Goal: Information Seeking & Learning: Learn about a topic

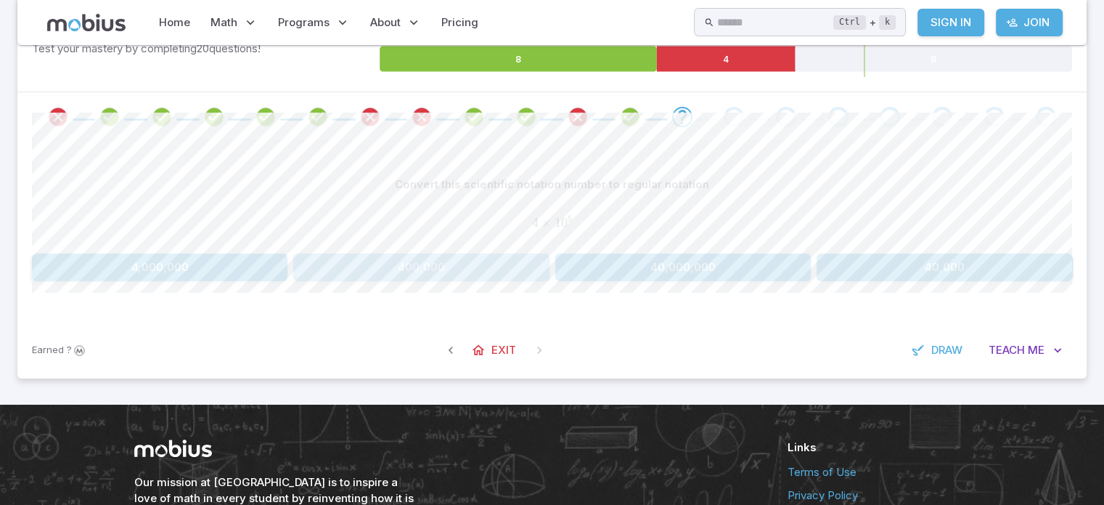
click at [448, 263] on button "400,000" at bounding box center [421, 267] width 256 height 28
click at [191, 266] on button "5,000,000" at bounding box center [160, 267] width 256 height 28
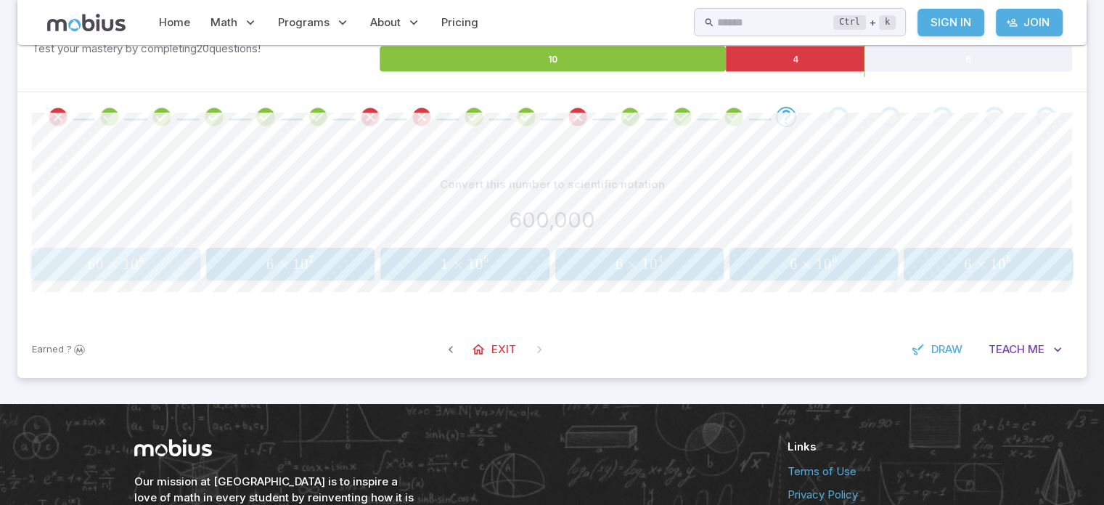
click at [134, 255] on span "0" at bounding box center [135, 264] width 8 height 18
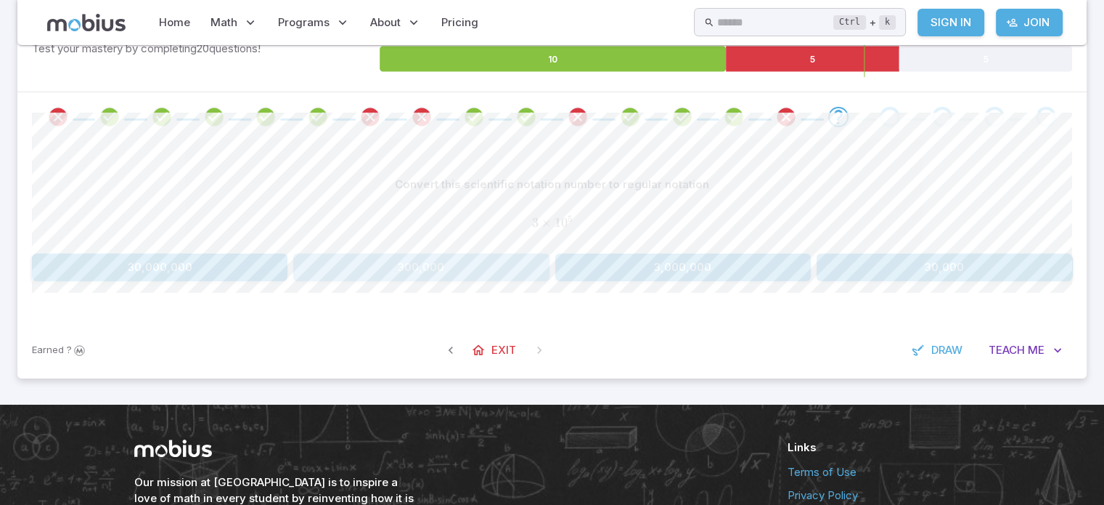
click at [444, 266] on button "300,000" at bounding box center [421, 267] width 256 height 28
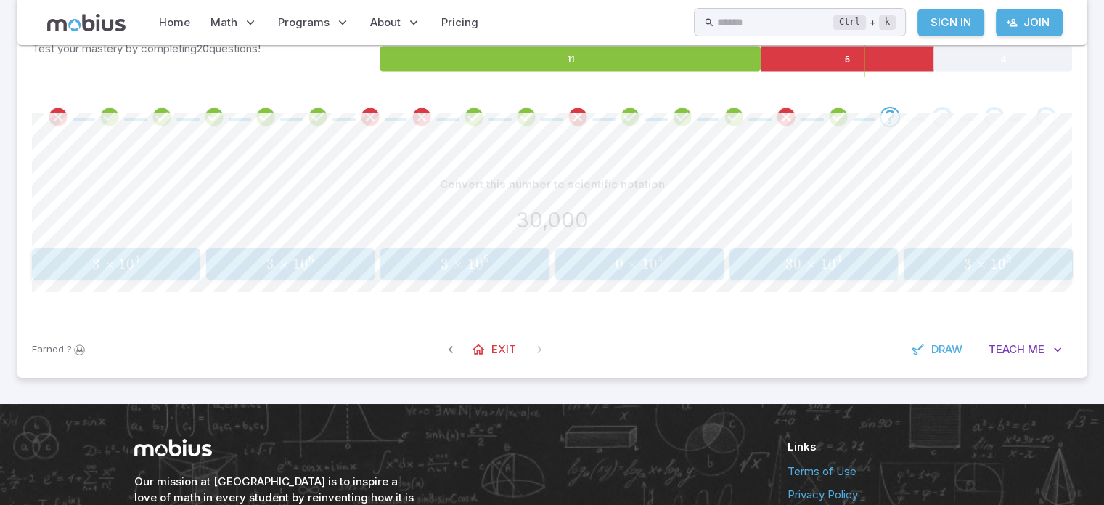
click at [796, 253] on div "30 × 1 0 4 30 \times 10^{4} 30 × 1 0 4" at bounding box center [813, 263] width 159 height 21
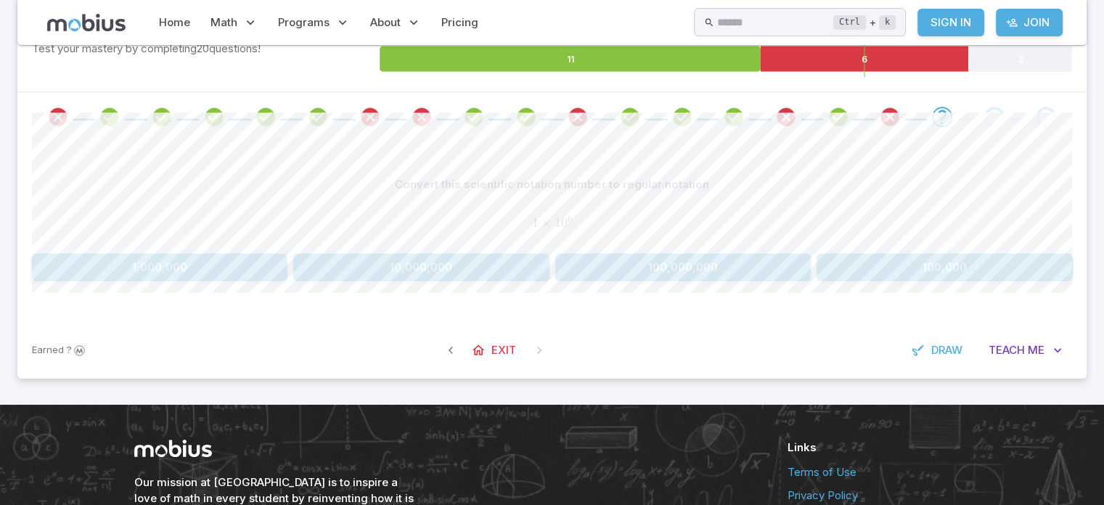
click at [189, 262] on button "1,000,000" at bounding box center [160, 267] width 256 height 28
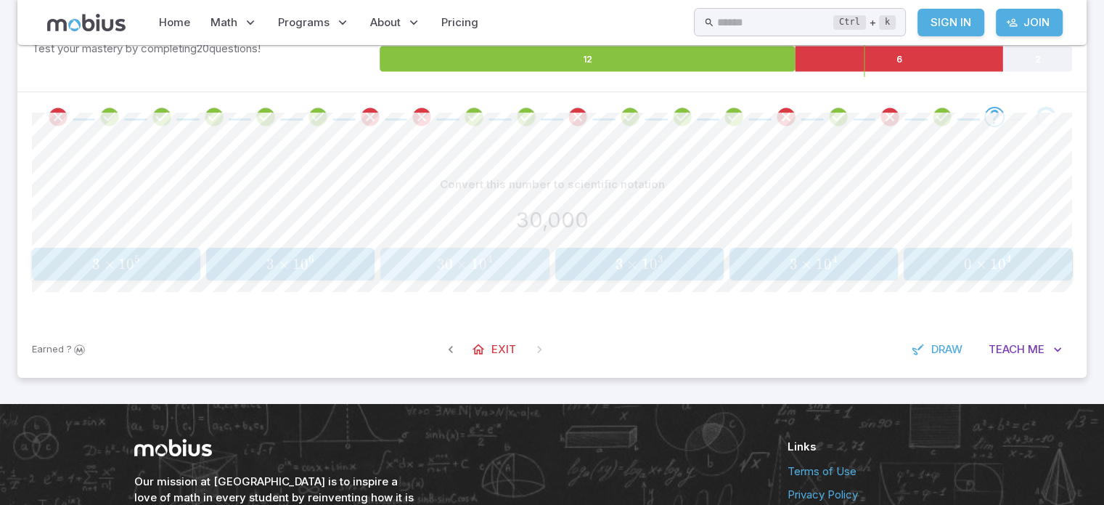
click at [429, 269] on span "30 × 1 0 4" at bounding box center [464, 264] width 159 height 18
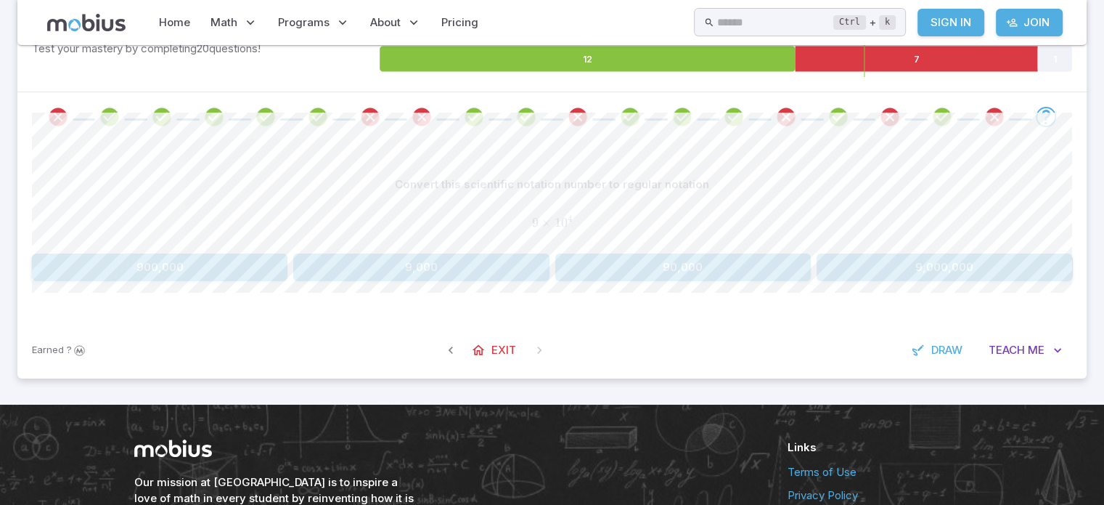
click at [706, 264] on button "90,000" at bounding box center [683, 267] width 256 height 28
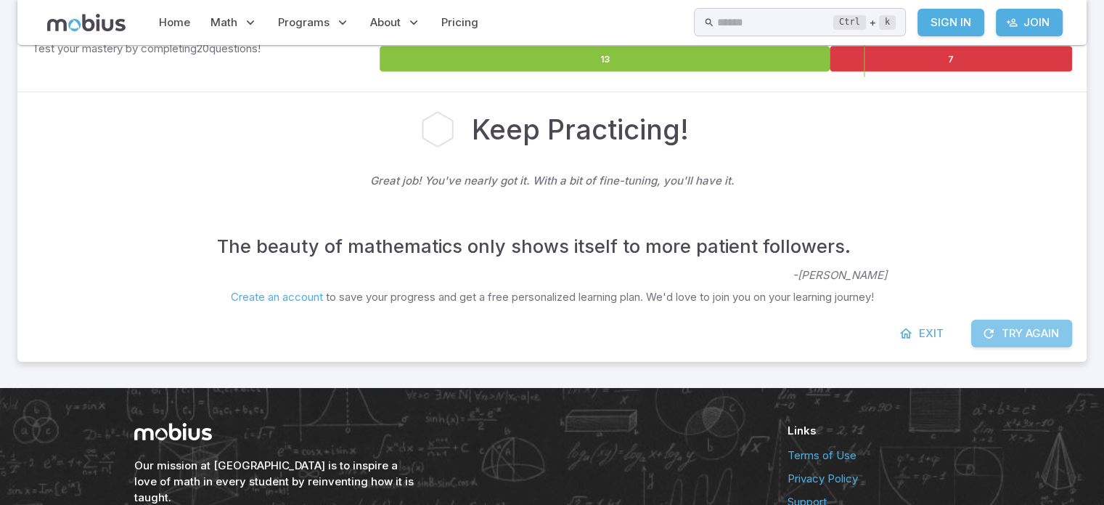
click at [978, 335] on button "Try Again" at bounding box center [1021, 333] width 101 height 28
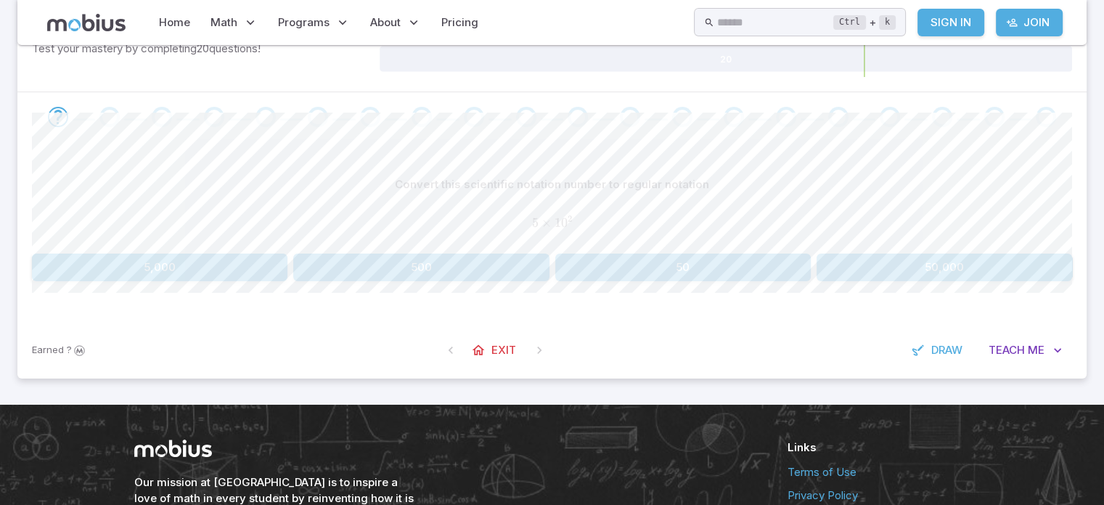
click at [428, 263] on button "500" at bounding box center [421, 267] width 256 height 28
click at [450, 264] on button "80,000" at bounding box center [421, 267] width 256 height 28
click at [998, 343] on span "Teach" at bounding box center [1007, 350] width 36 height 16
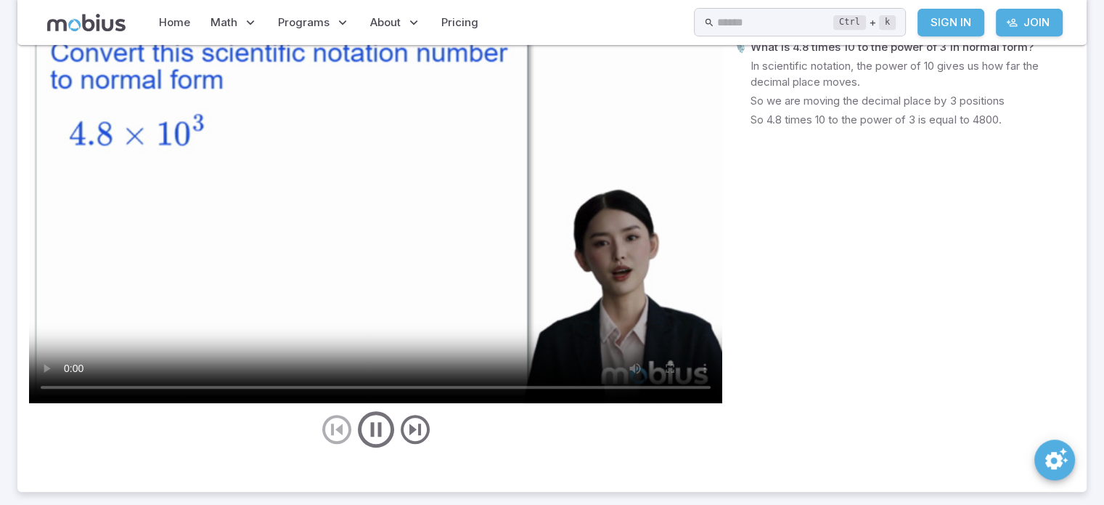
scroll to position [441, 0]
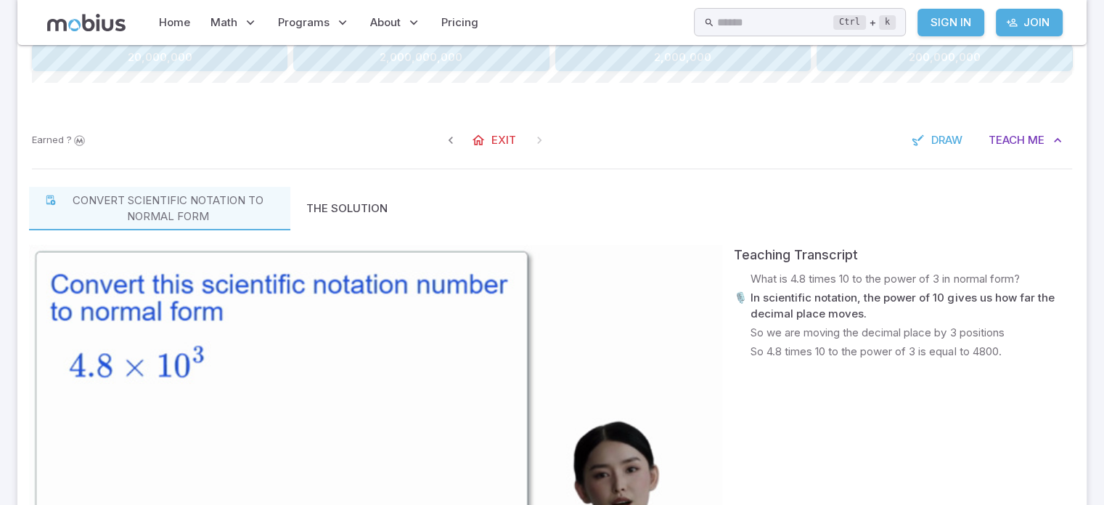
click at [397, 402] on video at bounding box center [375, 440] width 693 height 390
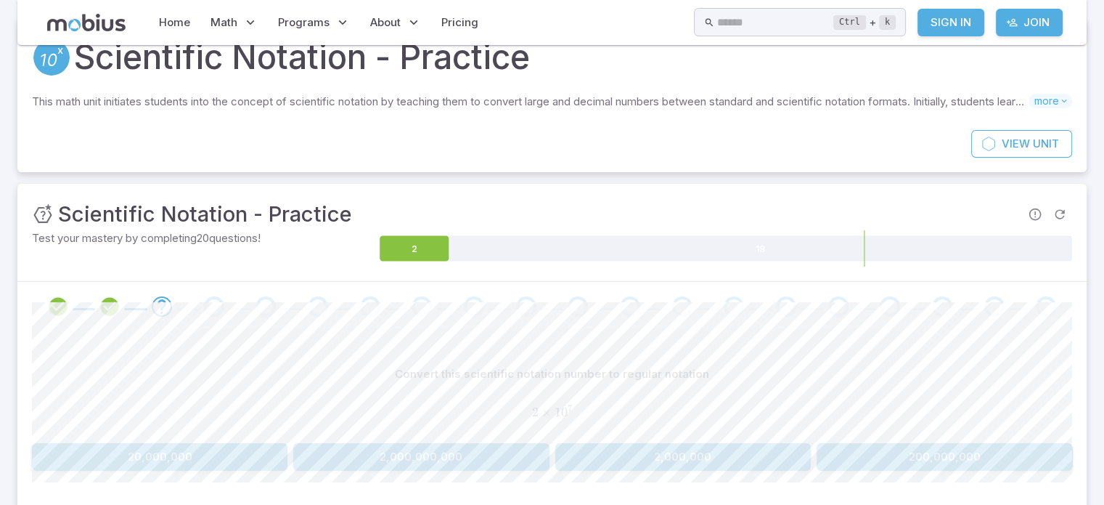
scroll to position [38, 0]
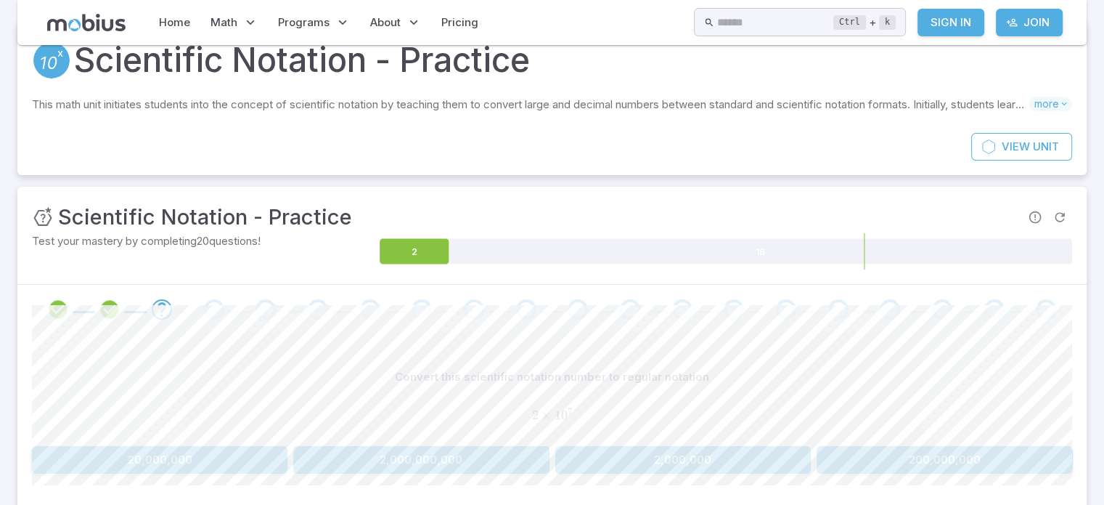
click at [196, 454] on button "20,000,000" at bounding box center [160, 460] width 256 height 28
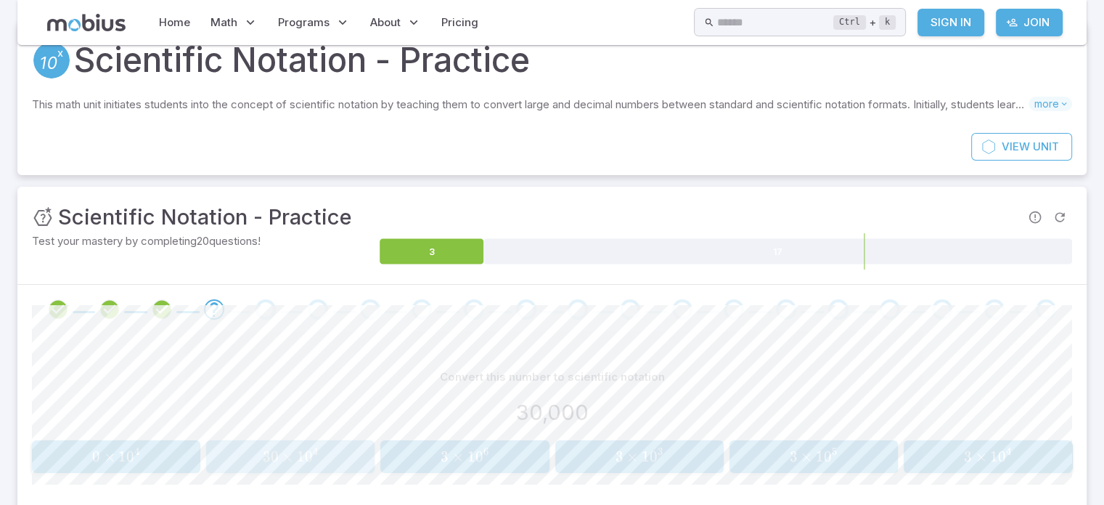
click at [317, 457] on span "4" at bounding box center [316, 454] width 6 height 13
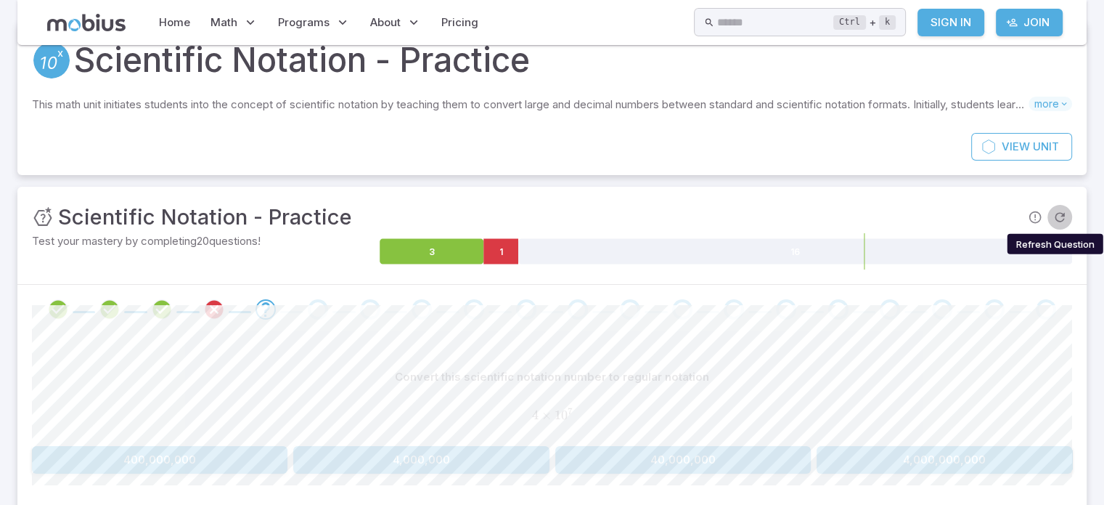
click at [1058, 210] on icon "Refresh Question" at bounding box center [1060, 217] width 15 height 15
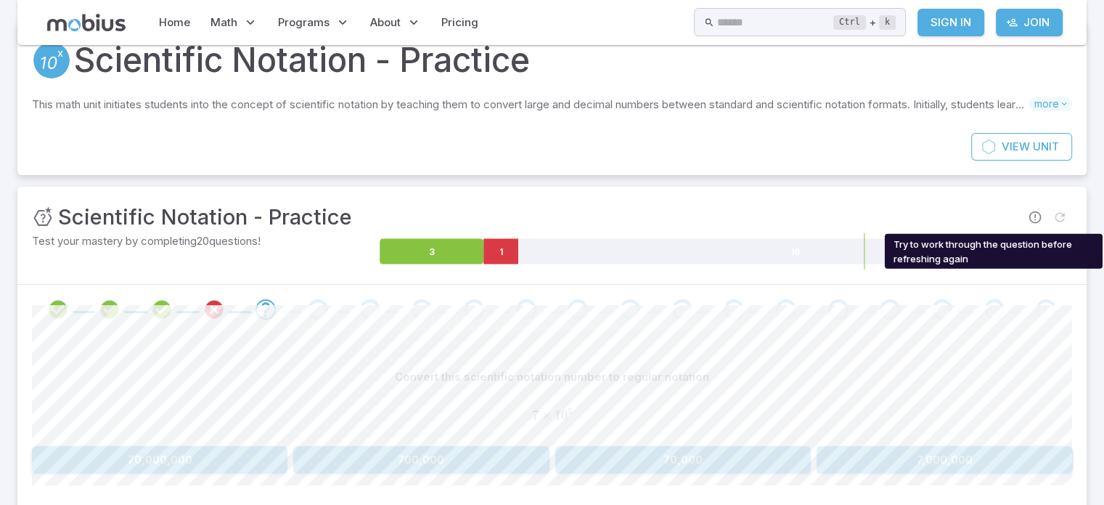
click at [1058, 208] on span "Try to work through the question before refreshing again" at bounding box center [1060, 217] width 25 height 25
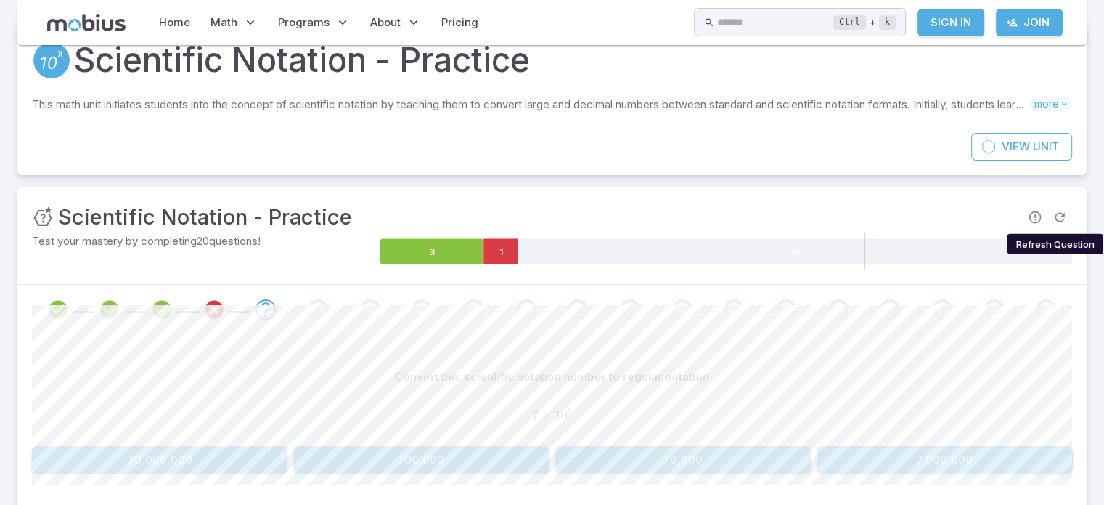
click at [1058, 208] on span "Refresh Question" at bounding box center [1060, 217] width 25 height 25
click at [967, 32] on link "Sign In" at bounding box center [951, 23] width 67 height 28
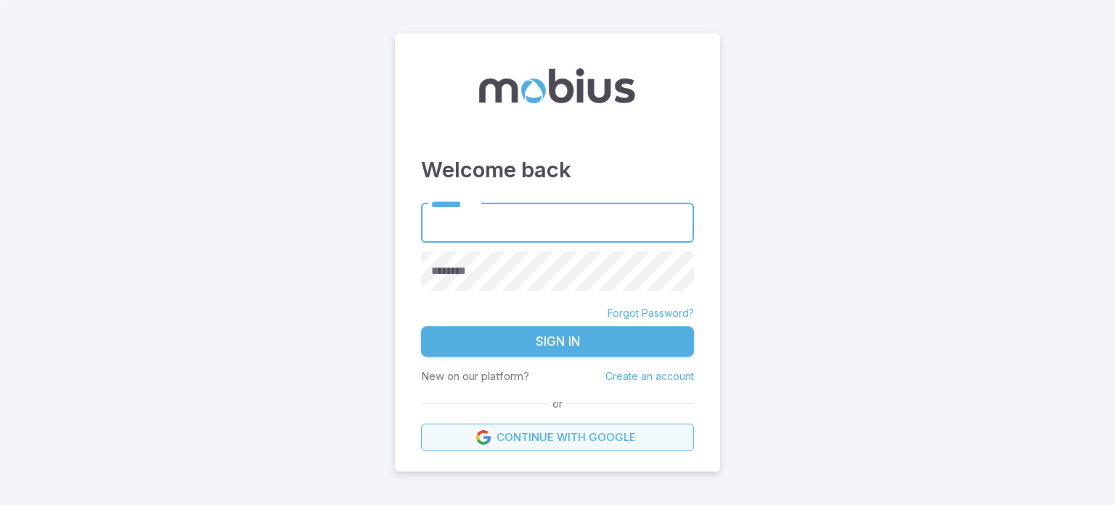
click at [519, 432] on link "Continue with Google" at bounding box center [557, 437] width 273 height 28
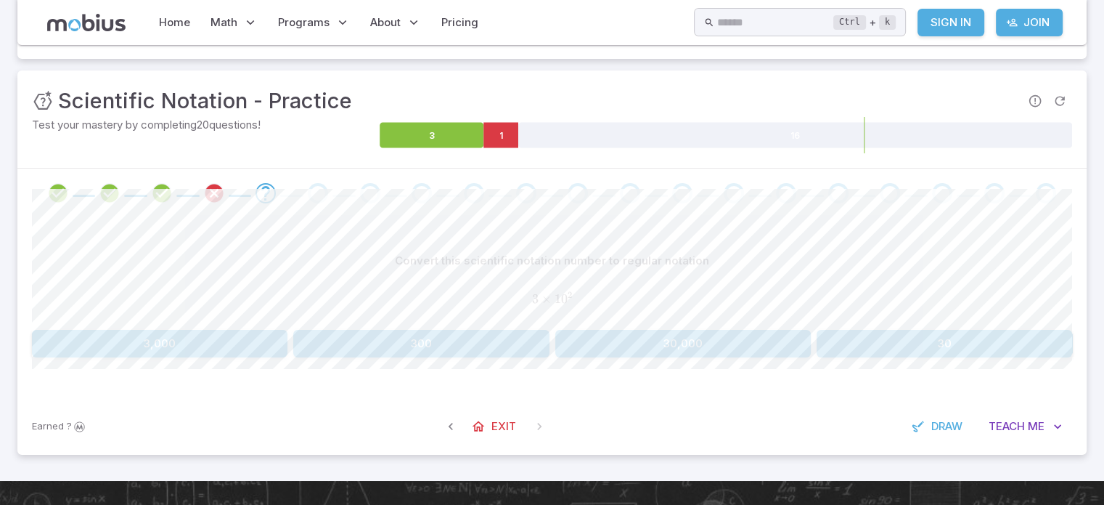
scroll to position [155, 0]
click at [476, 342] on button "300" at bounding box center [421, 343] width 256 height 28
click at [177, 341] on button "70,000" at bounding box center [160, 343] width 256 height 28
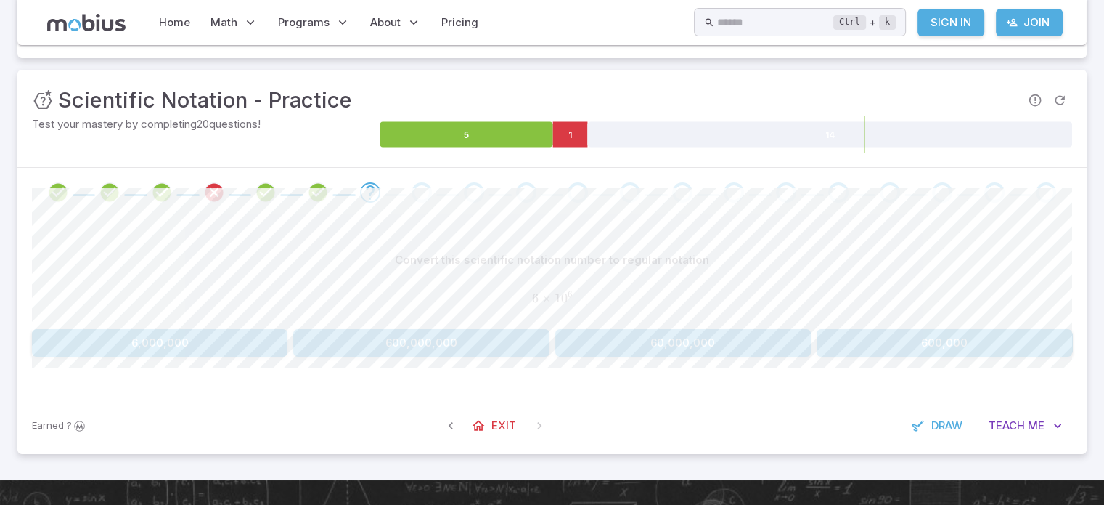
click at [191, 339] on button "6,000,000" at bounding box center [160, 343] width 256 height 28
click at [444, 343] on button "400,000" at bounding box center [421, 343] width 256 height 28
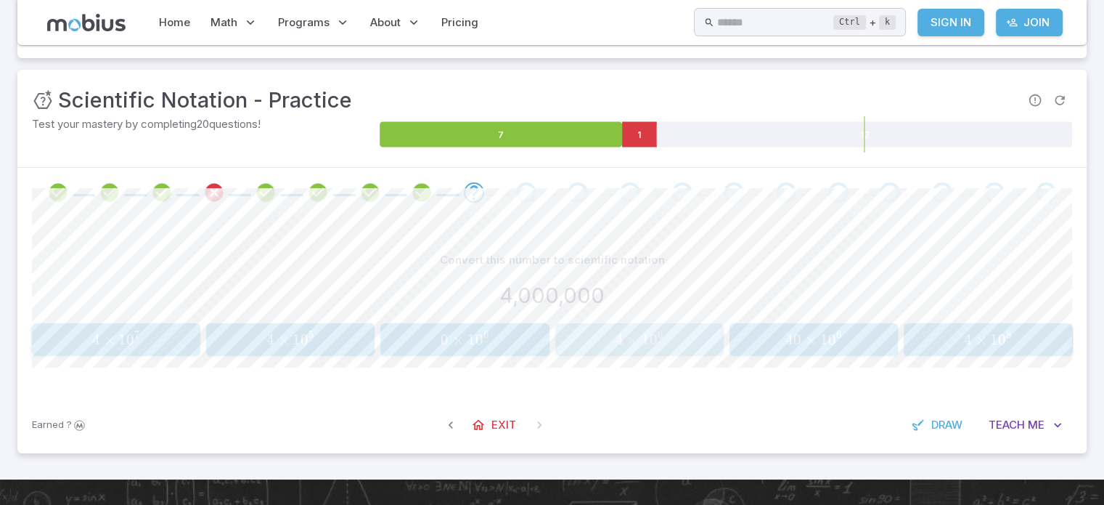
click at [665, 331] on span "4 × 1 0 6" at bounding box center [639, 339] width 159 height 18
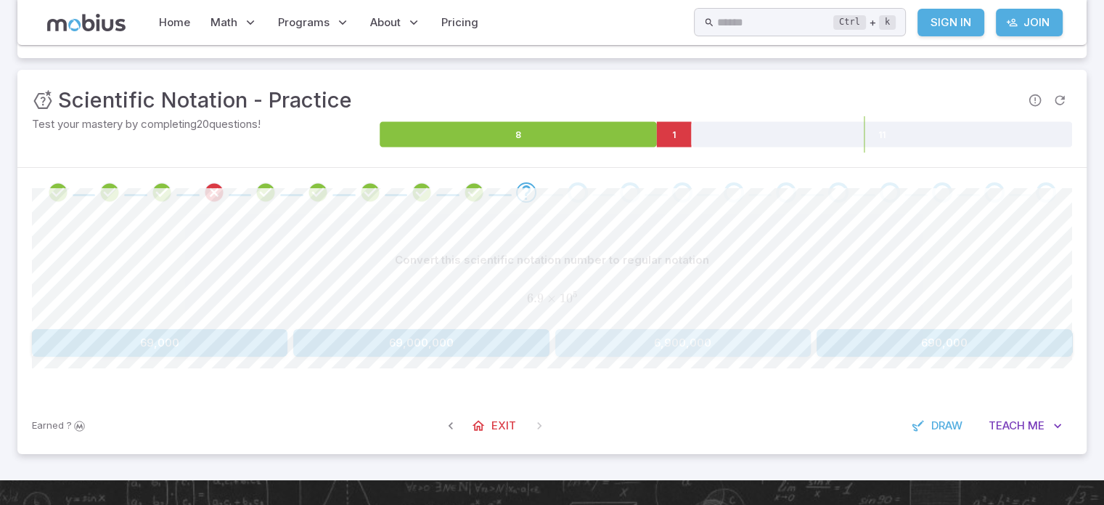
click at [710, 340] on button "6,900,000" at bounding box center [683, 343] width 256 height 28
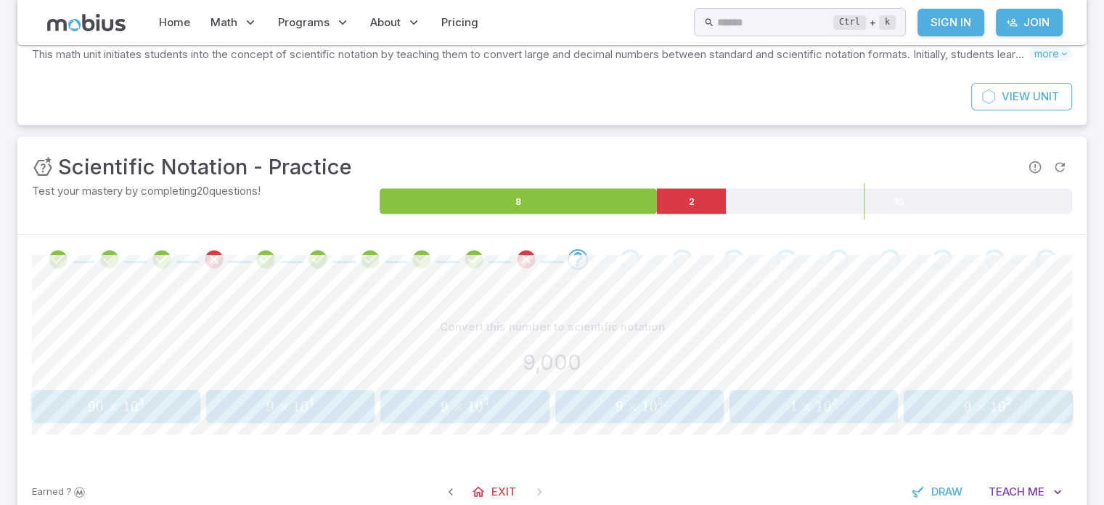
scroll to position [0, 0]
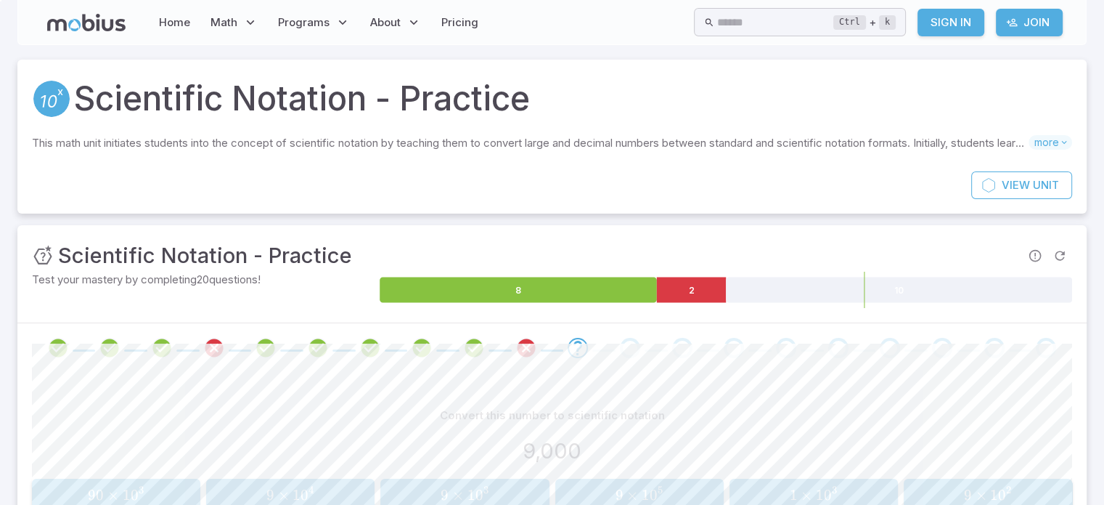
click at [1077, 250] on div "Unit Mastery : Scientific Notation - Practice Test your mastery by completing 2…" at bounding box center [551, 273] width 1069 height 97
click at [1048, 152] on div "This math unit initiates students into the concept of scientific notation by te…" at bounding box center [552, 146] width 1040 height 22
click at [1027, 142] on p "This math unit initiates students into the concept of scientific notation by te…" at bounding box center [530, 143] width 997 height 16
click at [1032, 147] on span "more" at bounding box center [1051, 142] width 44 height 15
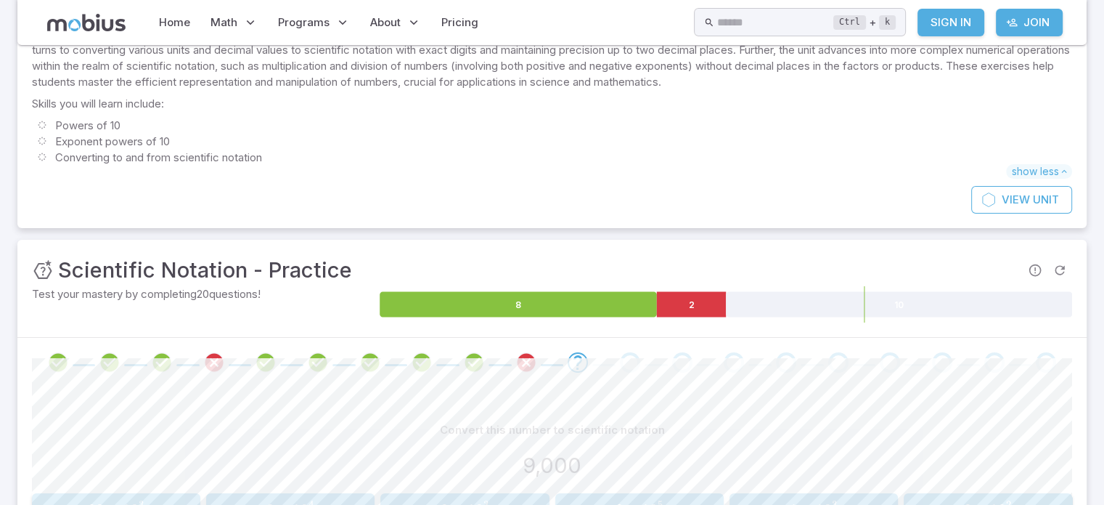
scroll to position [314, 0]
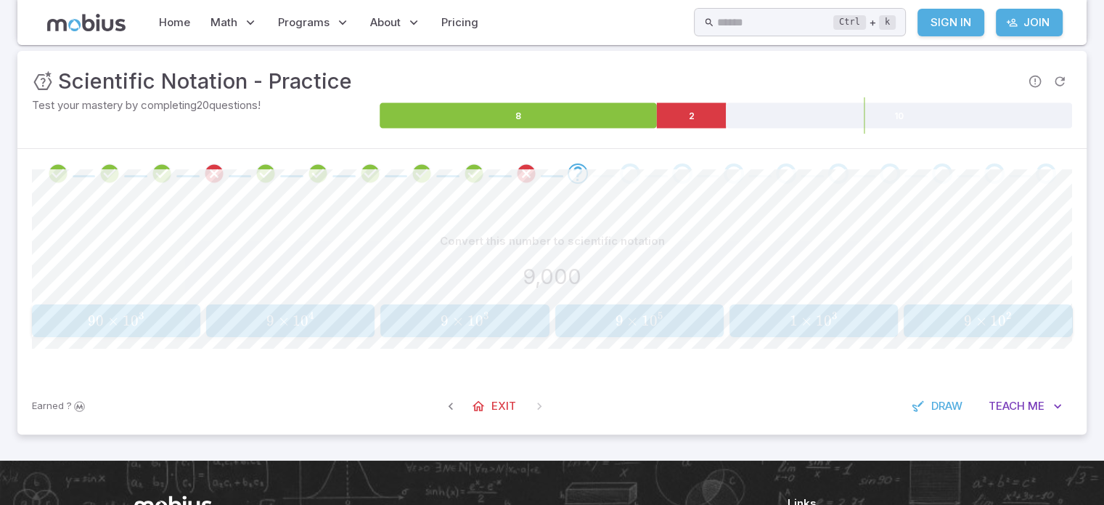
click at [486, 327] on span "3" at bounding box center [486, 320] width 6 height 18
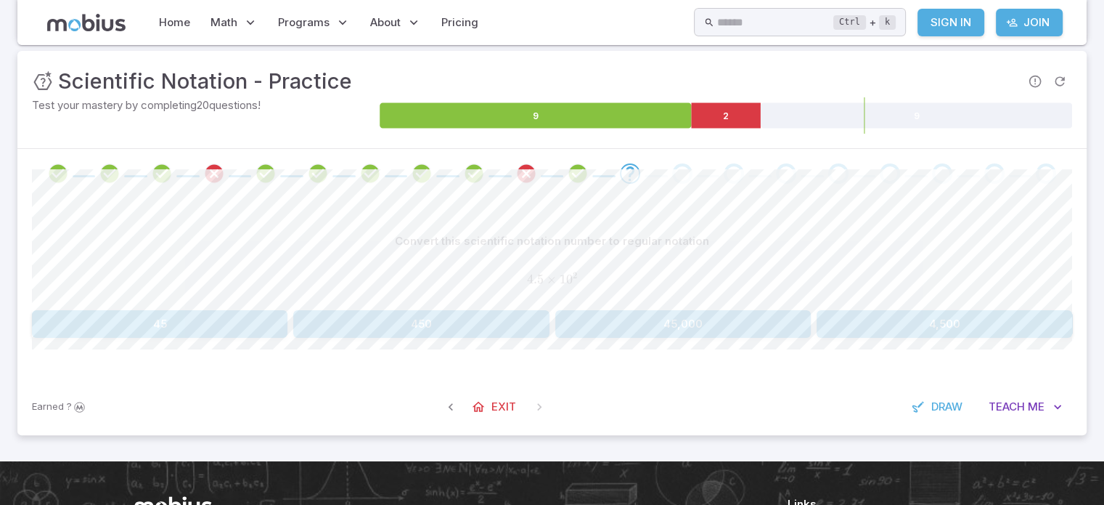
click at [984, 319] on button "4,500" at bounding box center [945, 324] width 256 height 28
